Goal: Task Accomplishment & Management: Use online tool/utility

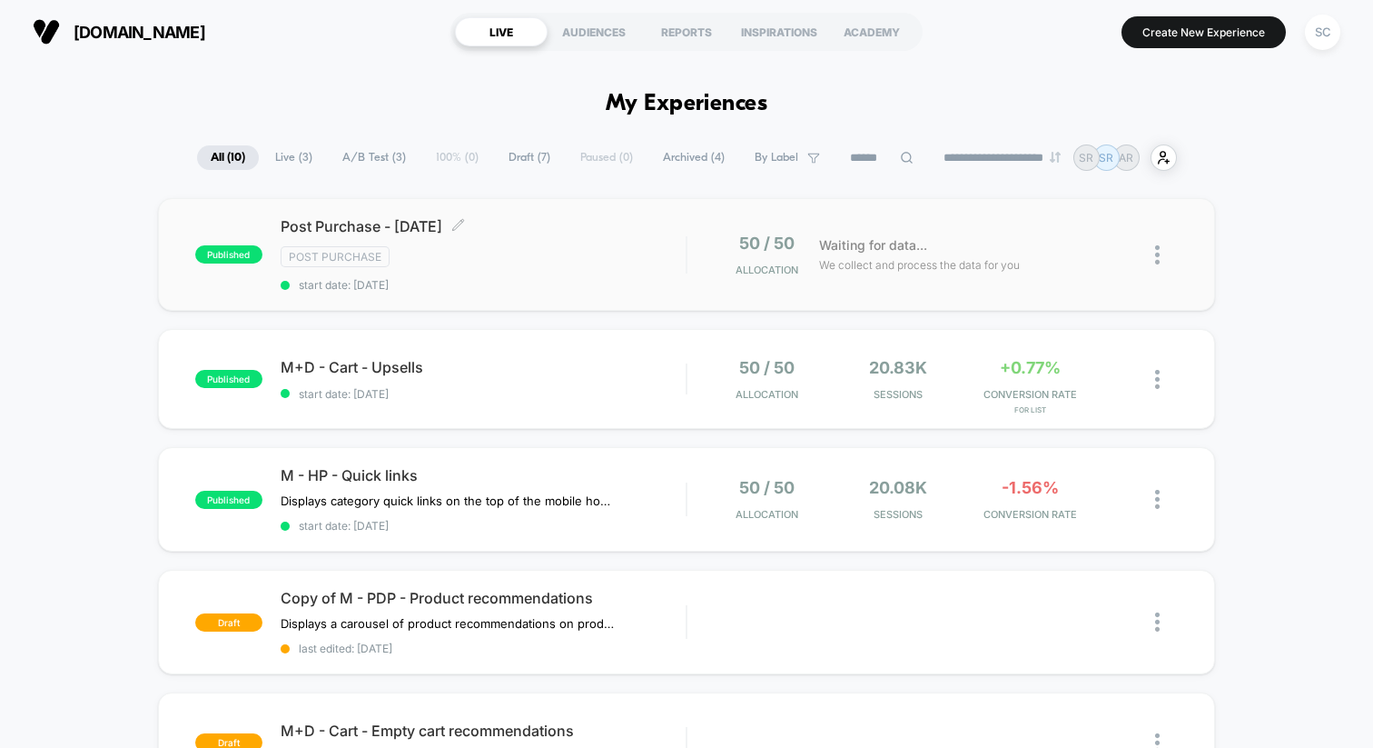
click at [526, 265] on div "Post Purchase" at bounding box center [483, 256] width 405 height 21
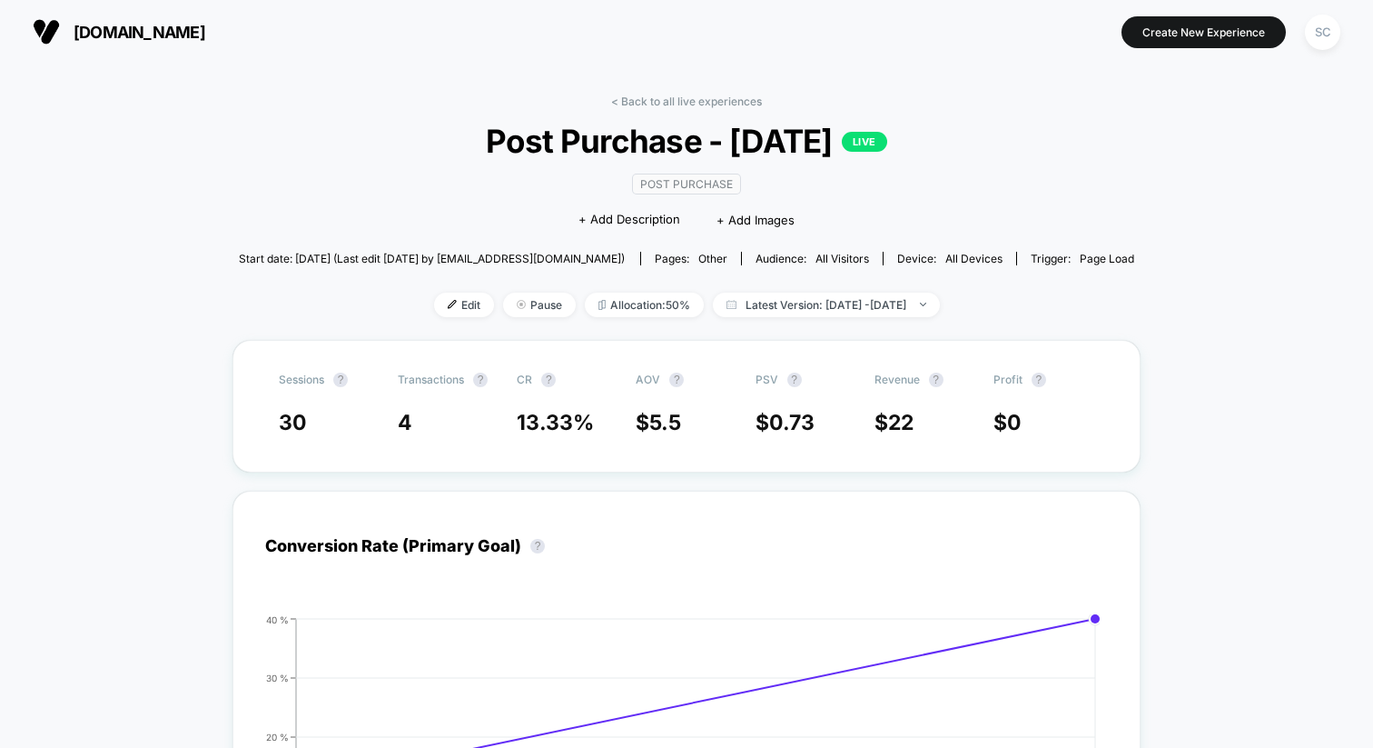
click at [795, 261] on div "Audience: All Visitors" at bounding box center [813, 259] width 114 height 14
click at [529, 254] on span "Start date: [DATE] (Last edit [DATE] by [EMAIL_ADDRESS][DOMAIN_NAME])" at bounding box center [432, 259] width 386 height 14
click at [718, 258] on span "other" at bounding box center [712, 259] width 29 height 14
click at [790, 261] on div "Audience: All Visitors" at bounding box center [813, 259] width 114 height 14
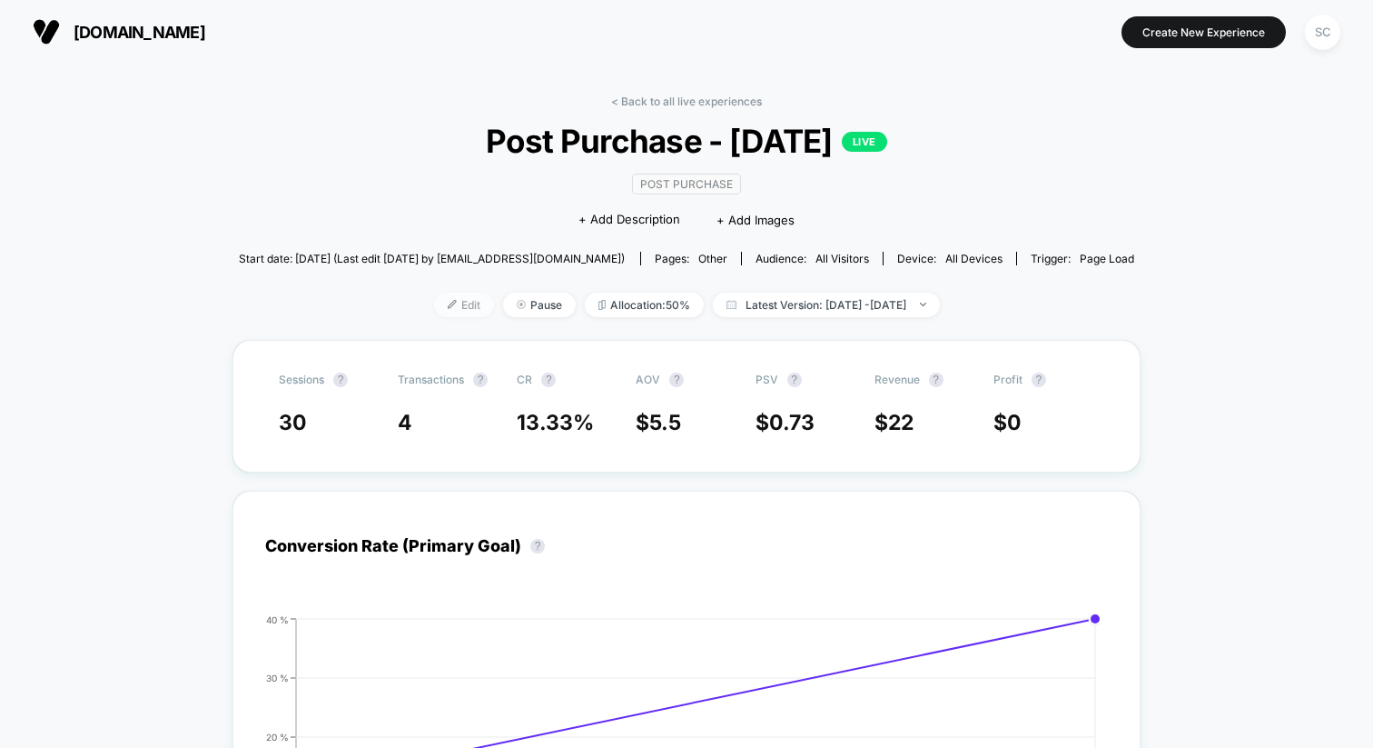
click at [443, 312] on span "Edit" at bounding box center [464, 304] width 60 height 25
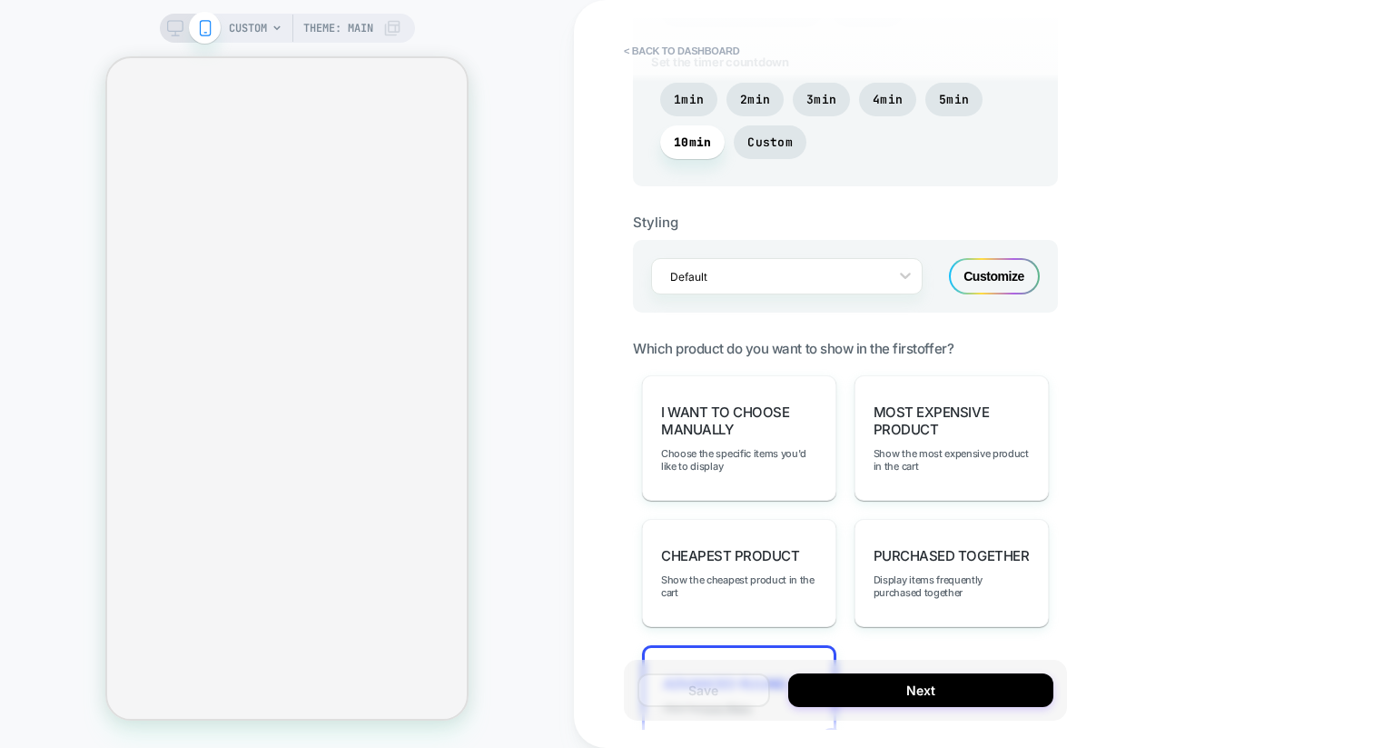
scroll to position [1177, 0]
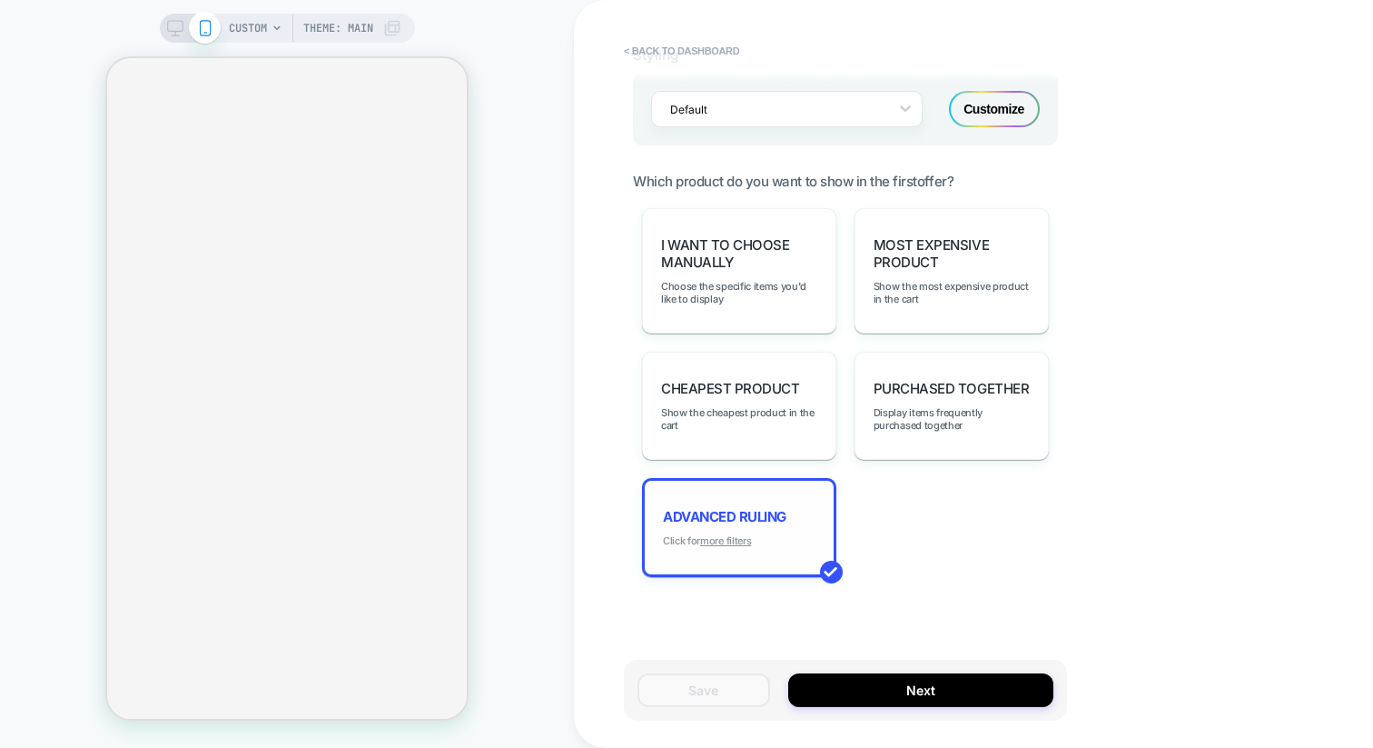
click at [726, 534] on u "more filters" at bounding box center [725, 540] width 51 height 13
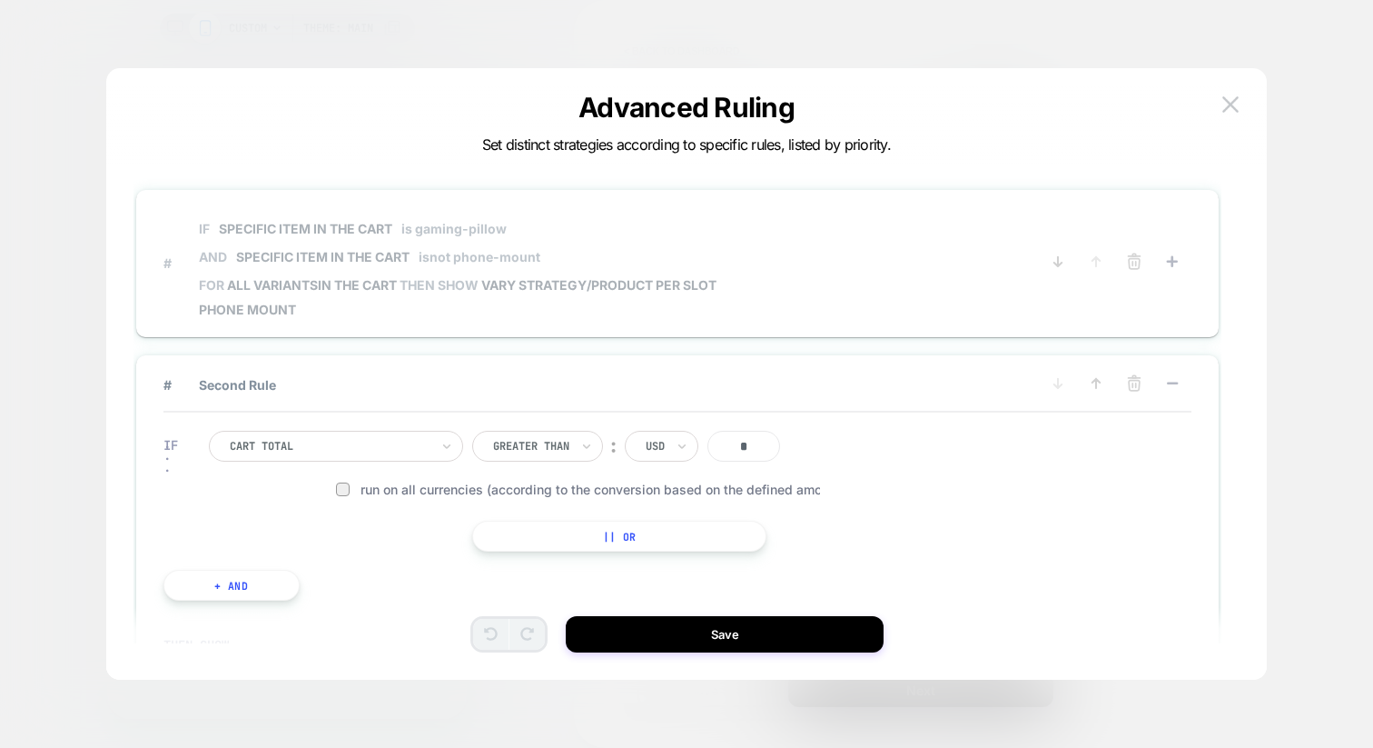
scroll to position [0, 0]
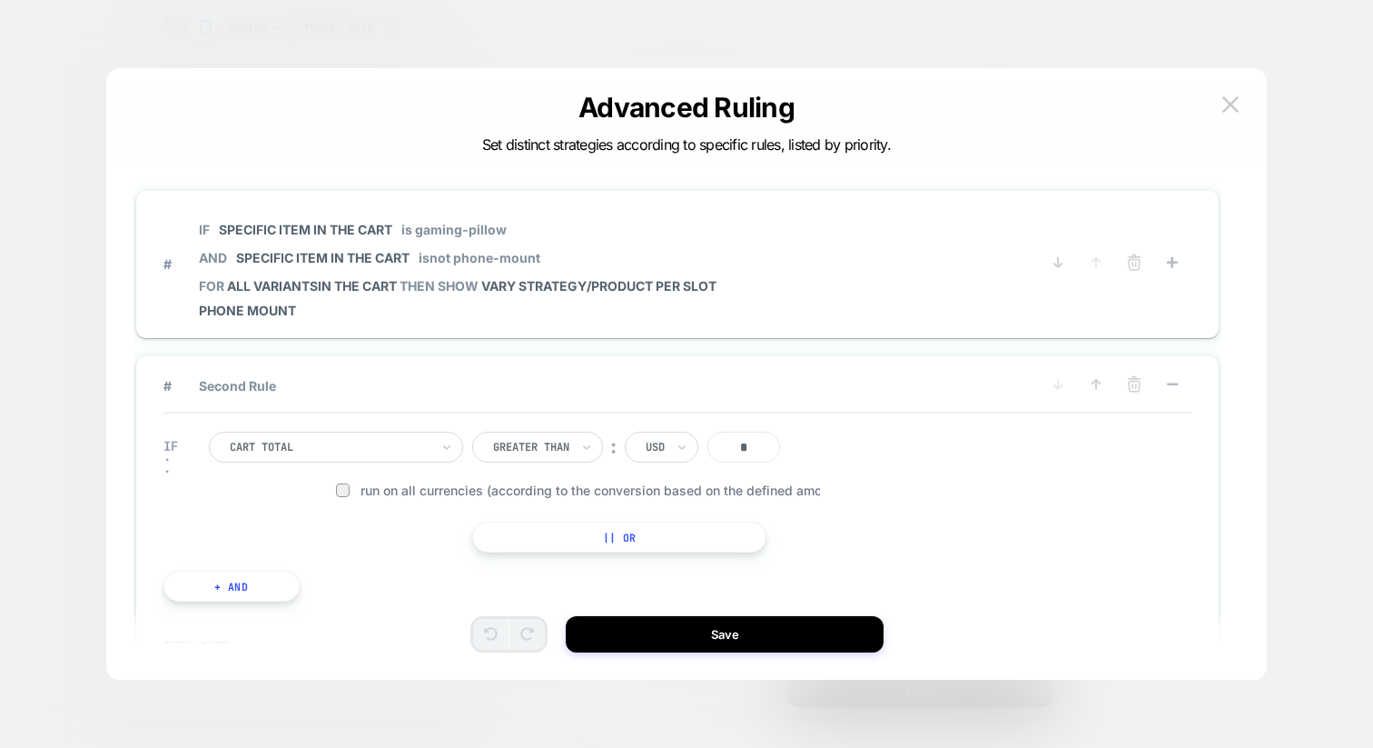
click at [423, 372] on div "# Second Rule IF Cart Total Greater Than ︰ USD * Run on all currencies (accordi…" at bounding box center [678, 638] width 1084 height 565
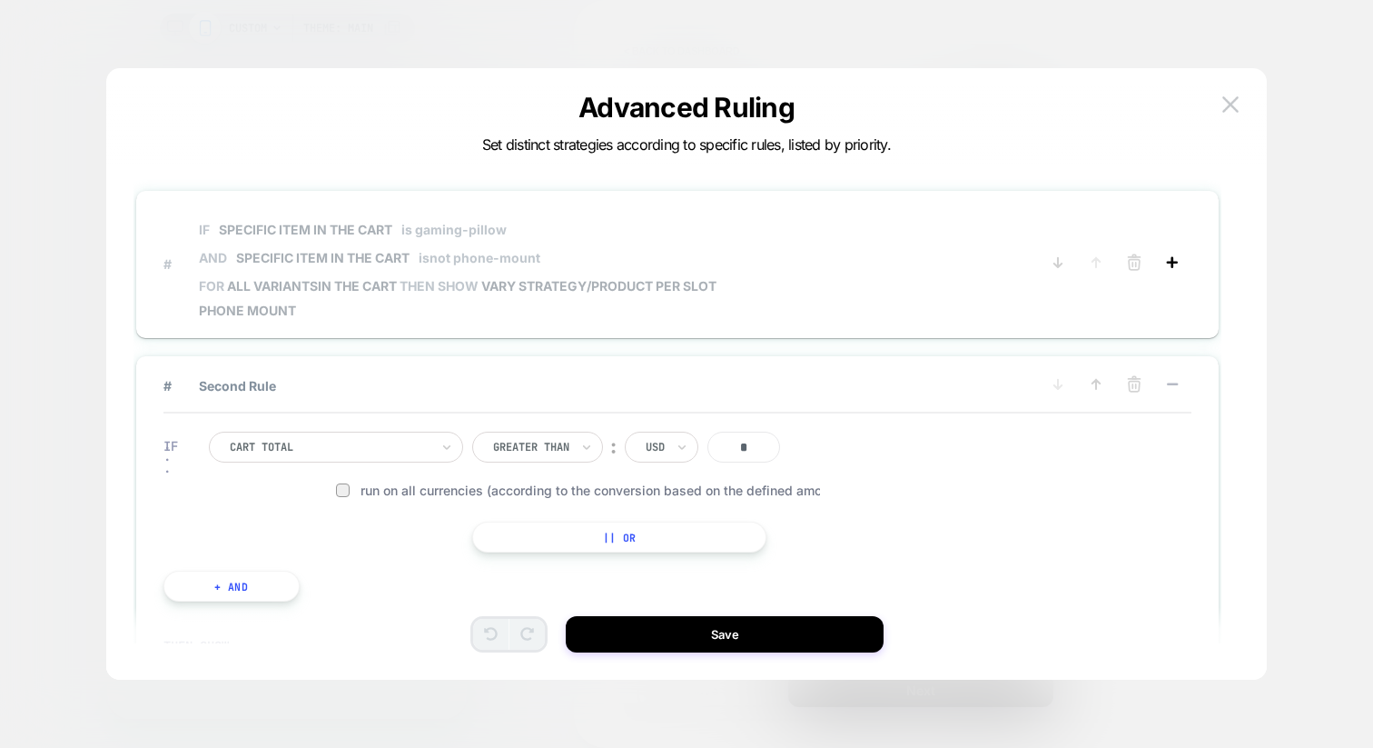
click at [1177, 267] on icon at bounding box center [1173, 262] width 18 height 18
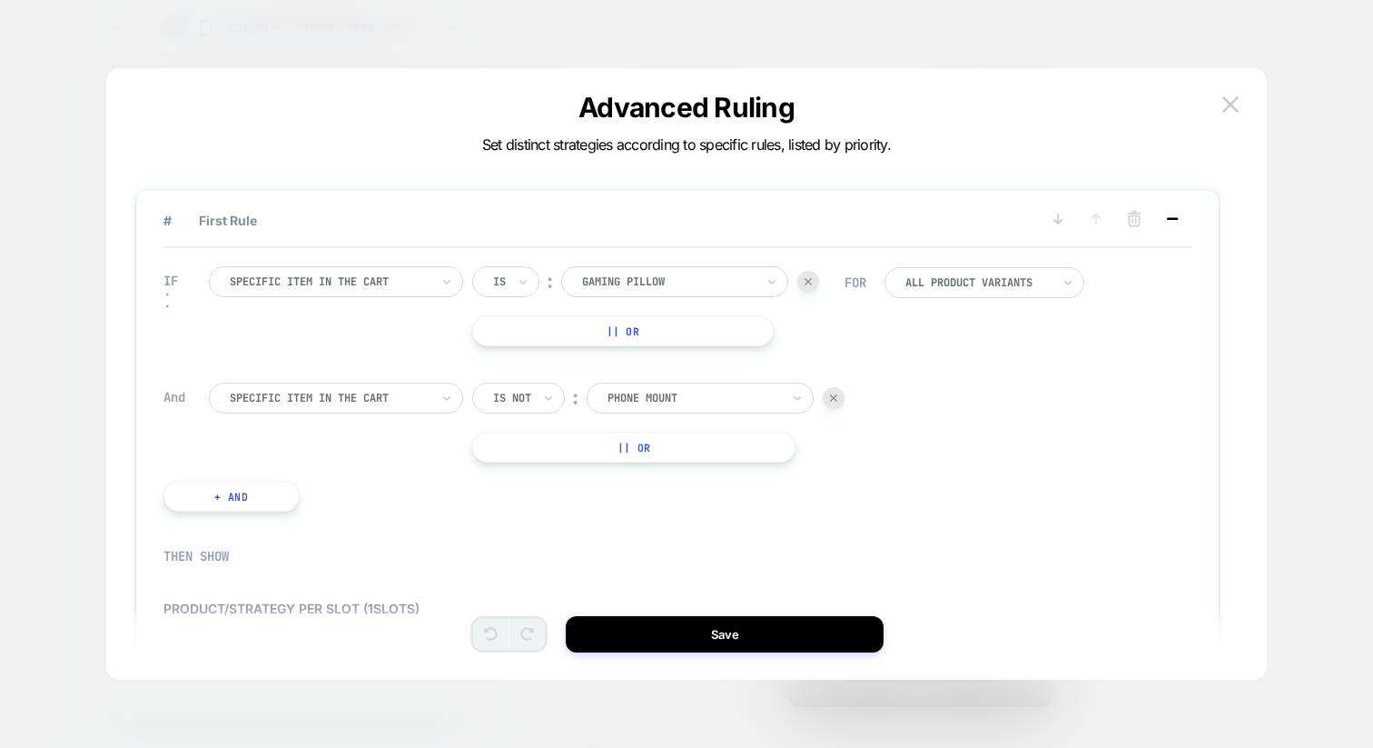
click at [1176, 213] on icon at bounding box center [1173, 219] width 18 height 18
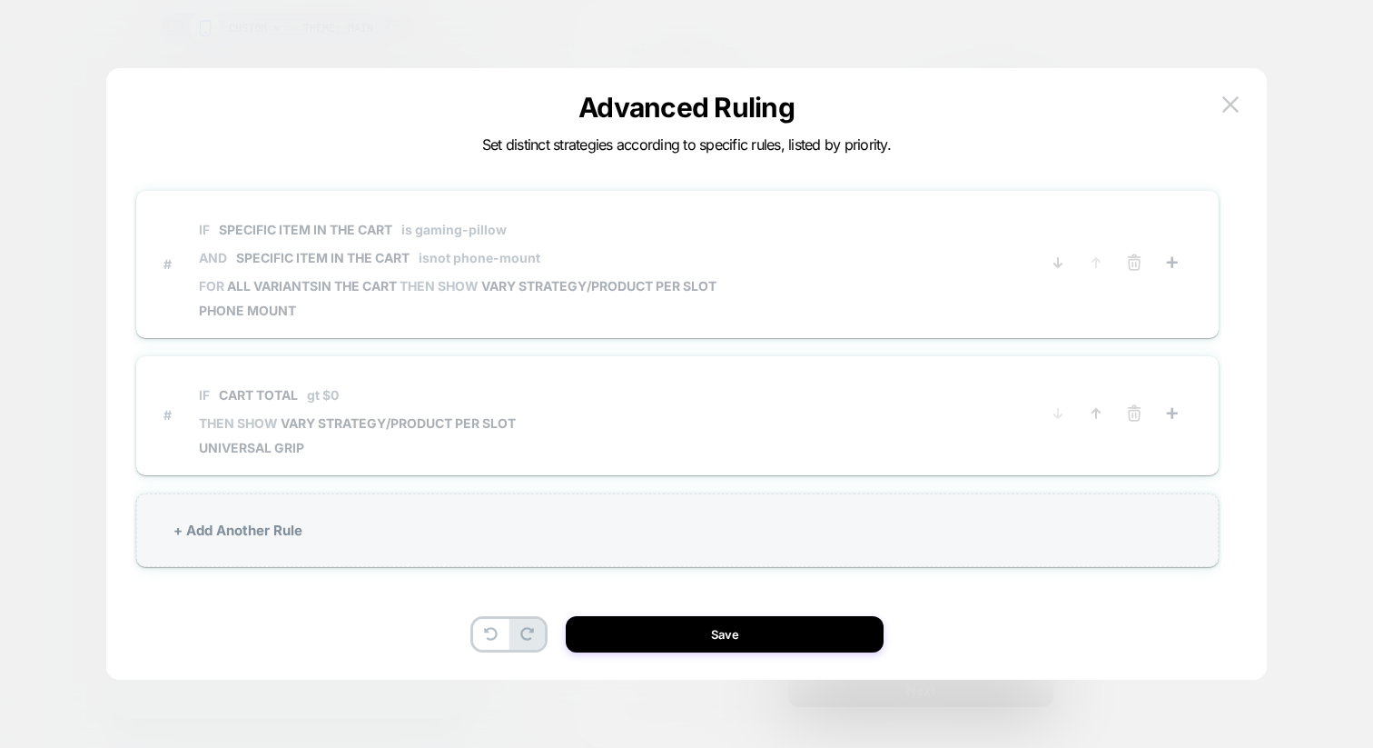
click at [440, 390] on p "IF Cart Total gt $0" at bounding box center [357, 394] width 317 height 15
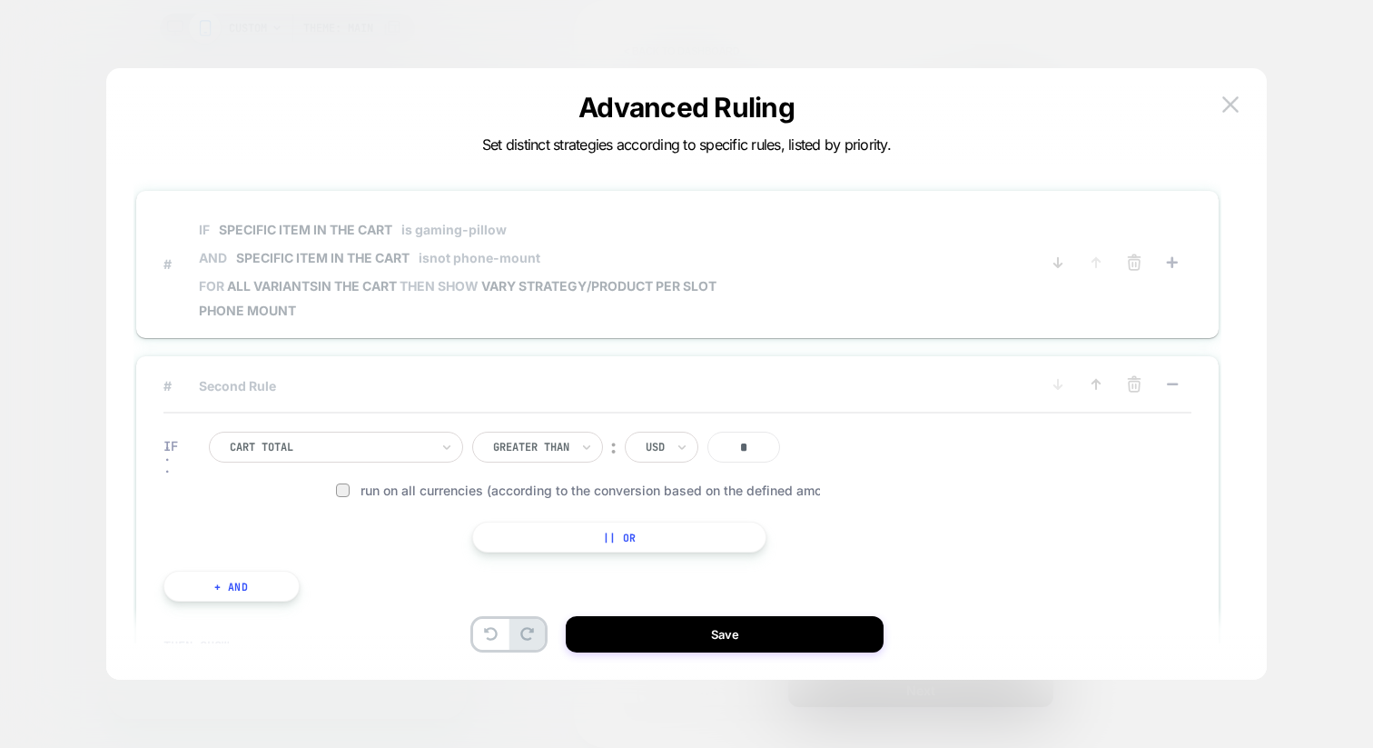
scroll to position [54, 0]
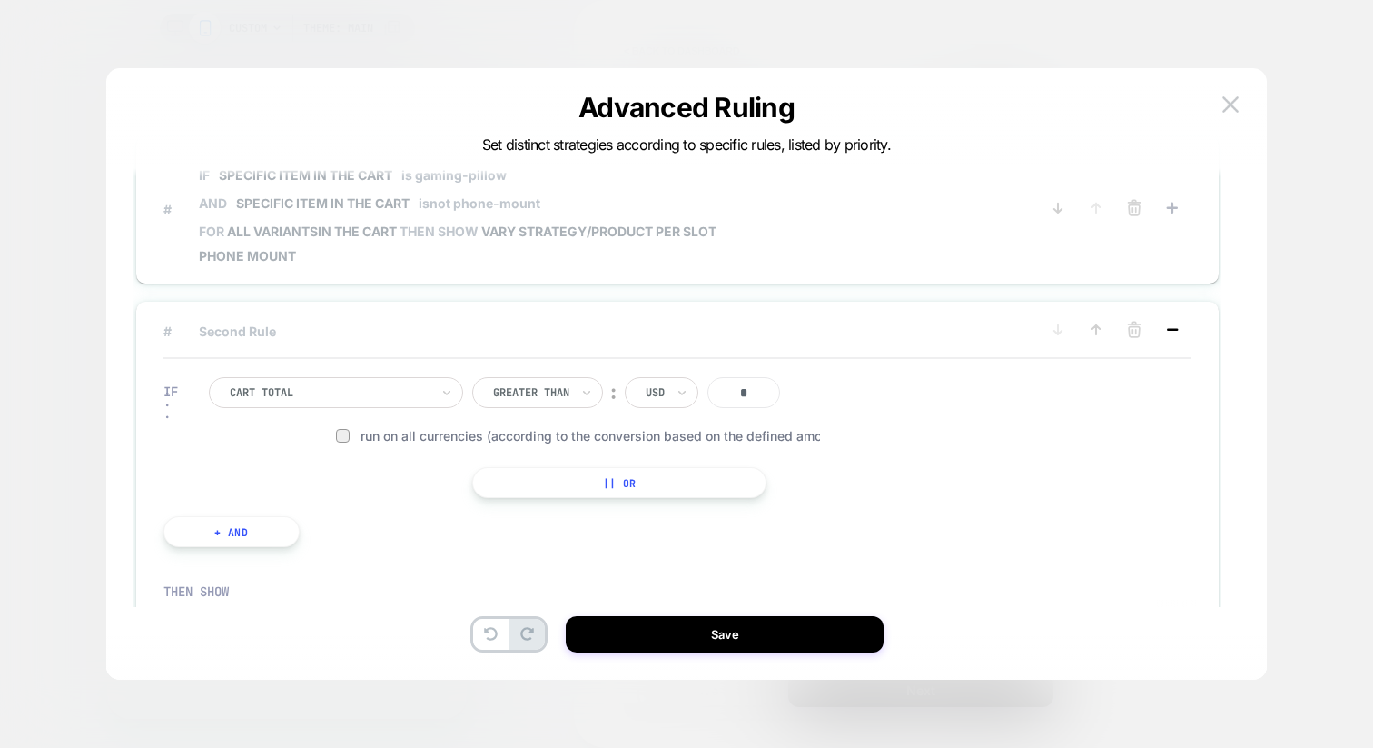
click at [1170, 326] on icon at bounding box center [1173, 330] width 18 height 18
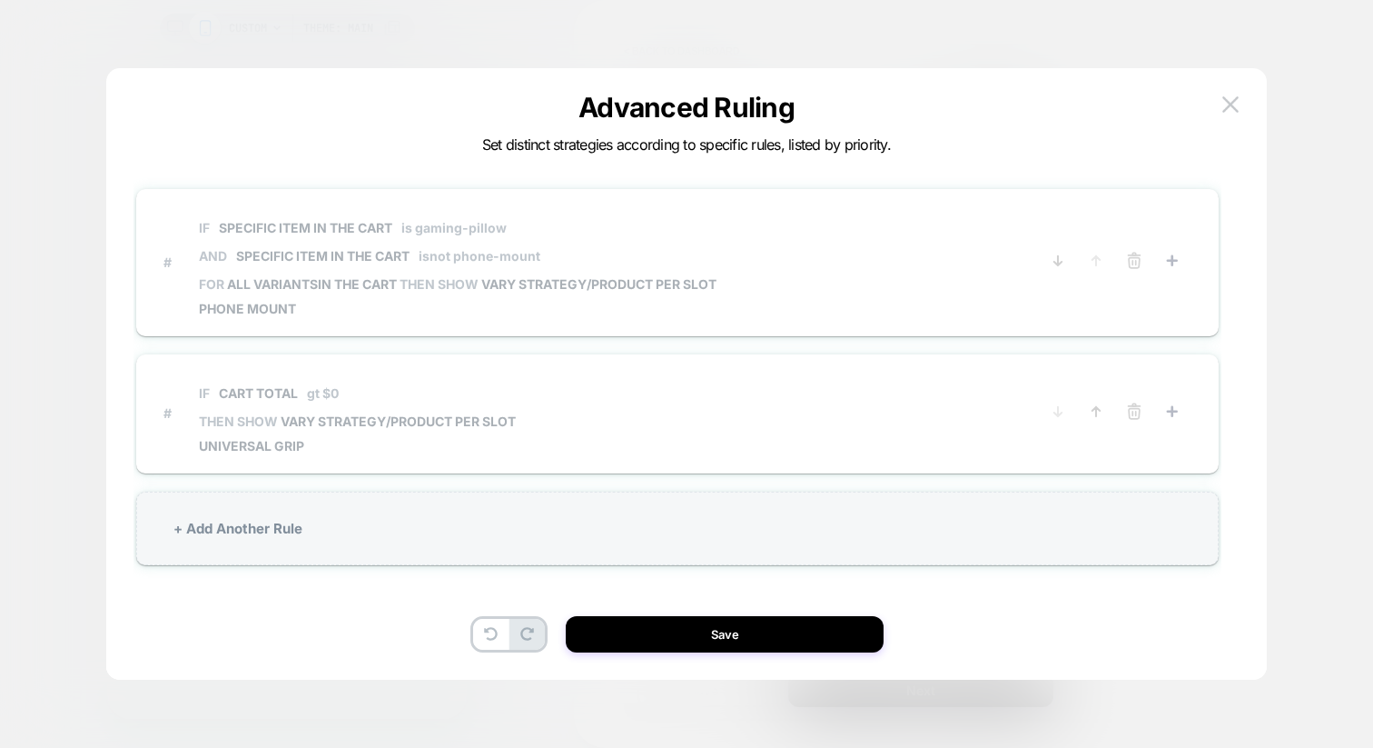
scroll to position [0, 0]
click at [1228, 98] on img at bounding box center [1231, 103] width 16 height 15
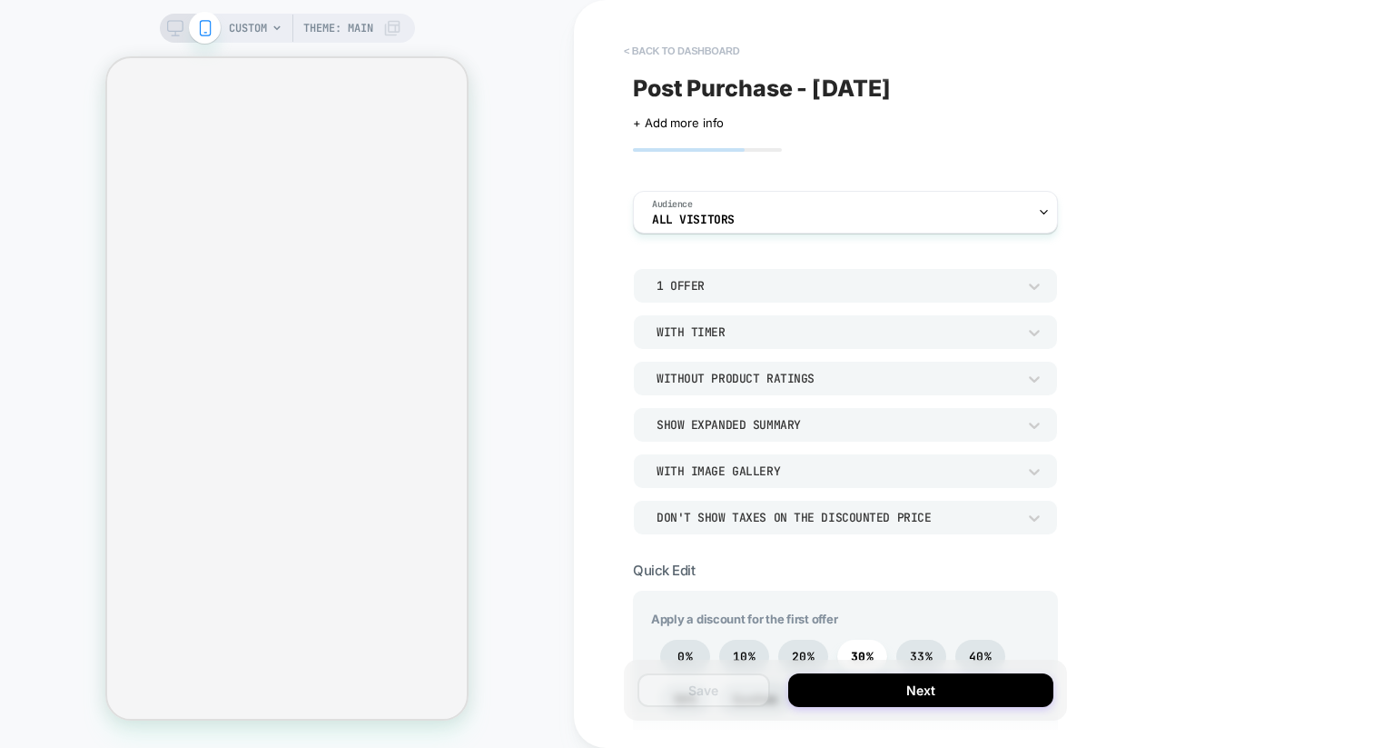
click at [646, 53] on button "< back to dashboard" at bounding box center [682, 50] width 134 height 29
